Goal: Task Accomplishment & Management: Manage account settings

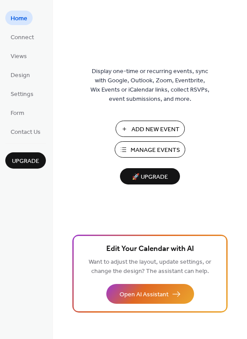
click at [157, 148] on span "Manage Events" at bounding box center [154, 150] width 49 height 9
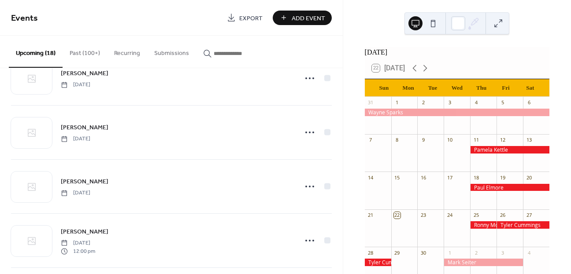
scroll to position [193, 0]
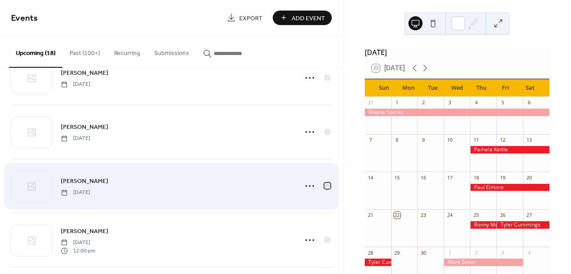
click at [324, 186] on div at bounding box center [327, 186] width 6 height 6
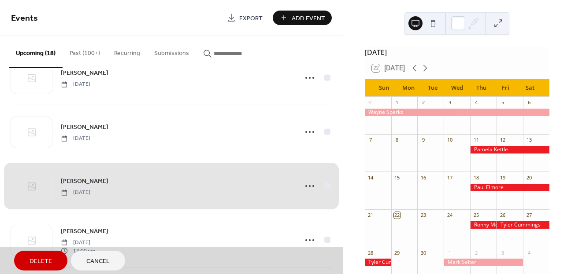
click at [40, 260] on span "Delete" at bounding box center [41, 261] width 22 height 9
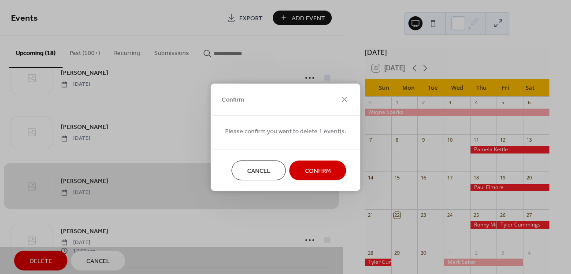
click at [321, 170] on span "Confirm" at bounding box center [318, 171] width 26 height 9
